Goal: Transaction & Acquisition: Download file/media

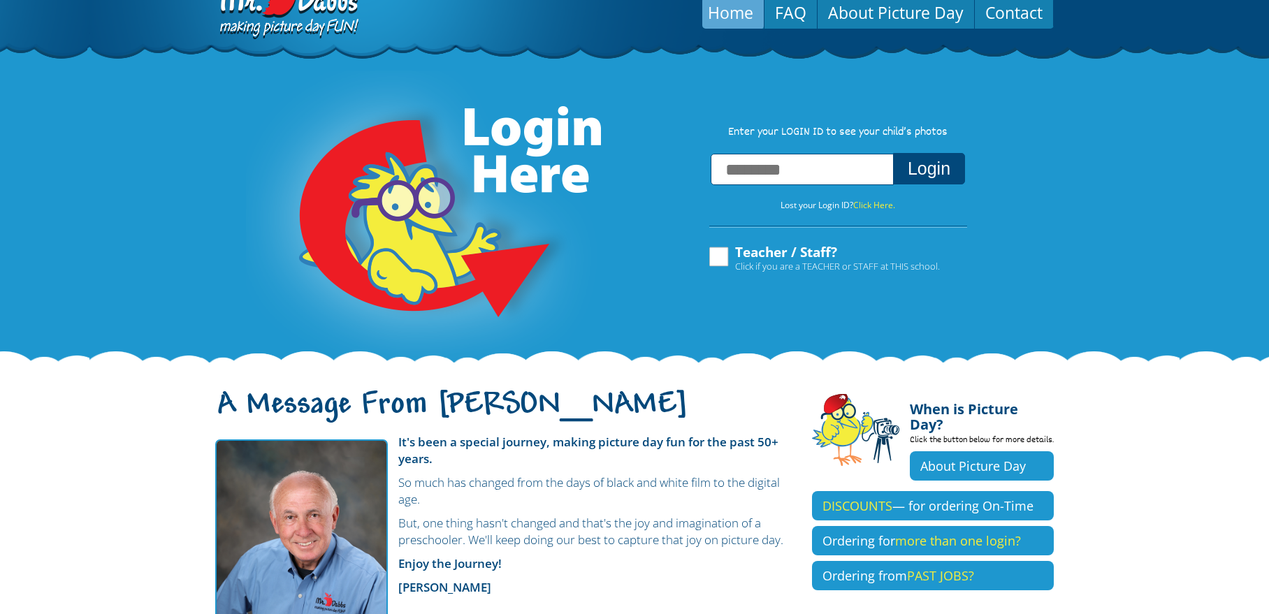
scroll to position [140, 0]
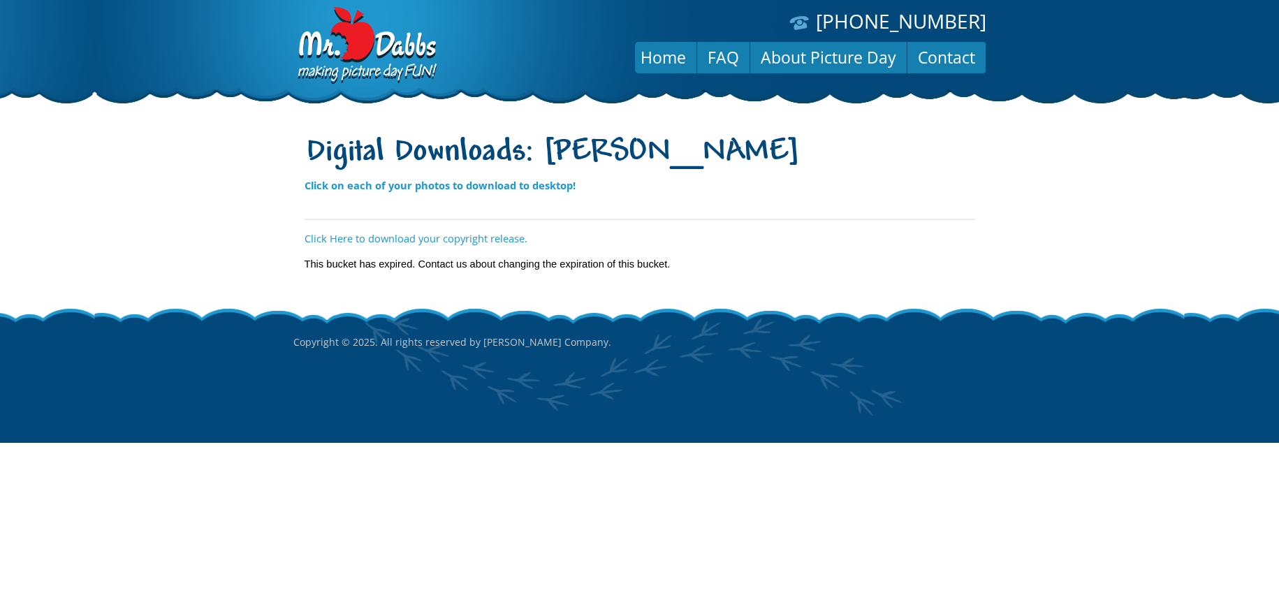
click at [511, 192] on p "Click on each of your photos to download to desktop!" at bounding box center [640, 192] width 671 height 31
click at [507, 180] on strong "Click on each of your photos to download to desktop!" at bounding box center [440, 185] width 271 height 14
drag, startPoint x: 954, startPoint y: 169, endPoint x: 966, endPoint y: 175, distance: 14.1
click at [961, 173] on div "Digital Downloads: Everett Vlasic Click on each of your photos to download to d…" at bounding box center [640, 168] width 671 height 79
click at [1002, 240] on body "(888) 598-4911 Menu Home FAQ About Picture Day Contact Digital Downloads: Evere…" at bounding box center [639, 307] width 1279 height 614
